Goal: Task Accomplishment & Management: Manage account settings

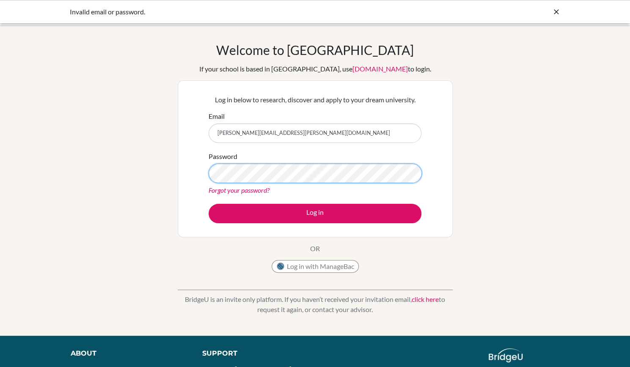
click at [209, 204] on button "Log in" at bounding box center [315, 213] width 213 height 19
